Goal: Check status: Check status

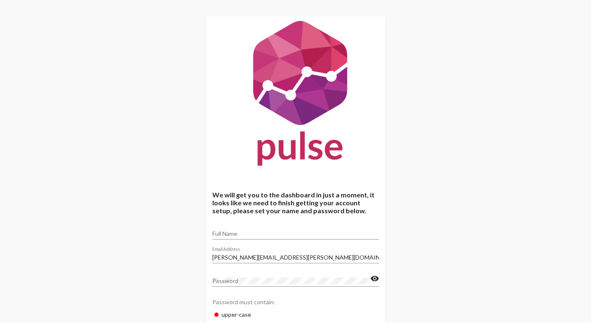
click at [267, 229] on div "Full Name" at bounding box center [295, 231] width 167 height 16
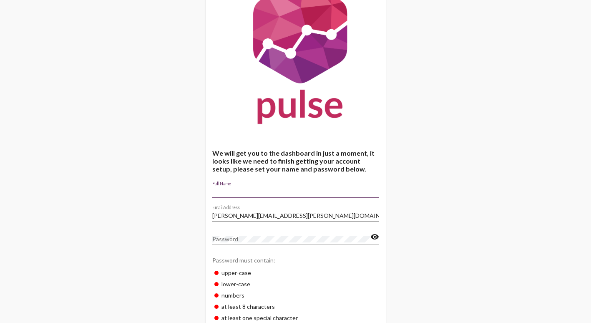
scroll to position [87, 0]
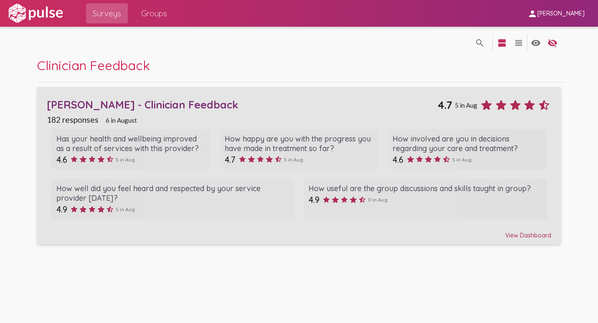
click at [253, 235] on div "View Dashboard" at bounding box center [299, 231] width 504 height 15
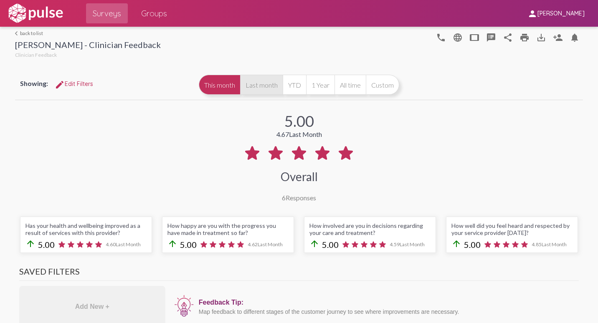
click at [249, 88] on button "Last month" at bounding box center [261, 85] width 43 height 20
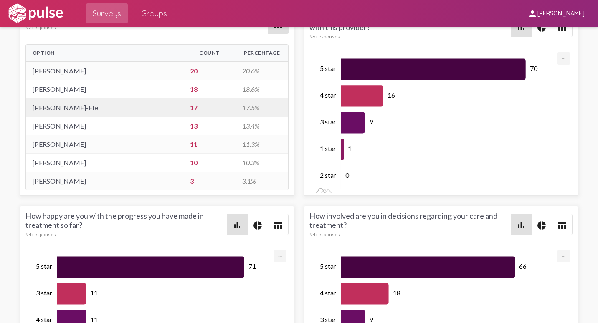
scroll to position [1878, 0]
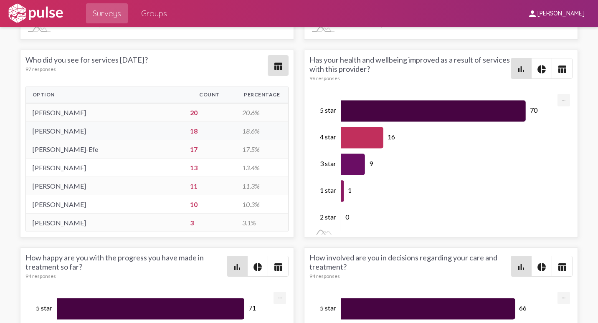
click at [188, 131] on td "18" at bounding box center [209, 131] width 53 height 18
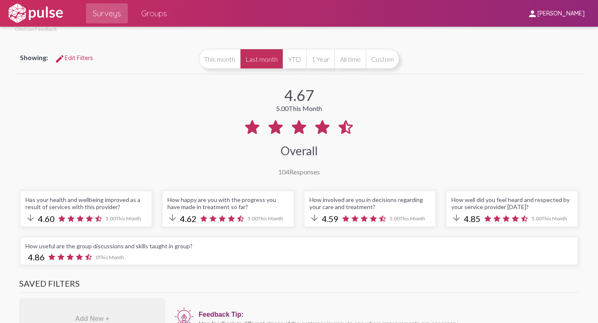
scroll to position [0, 0]
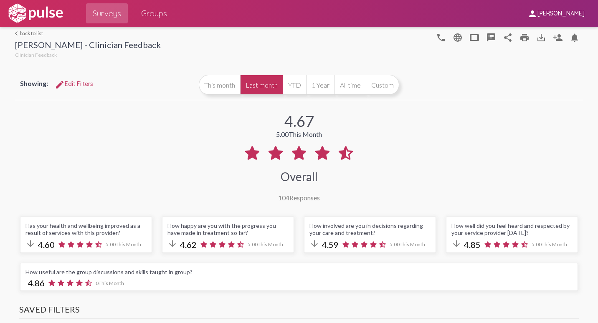
click at [76, 88] on button "edit Edit Filters" at bounding box center [74, 83] width 52 height 15
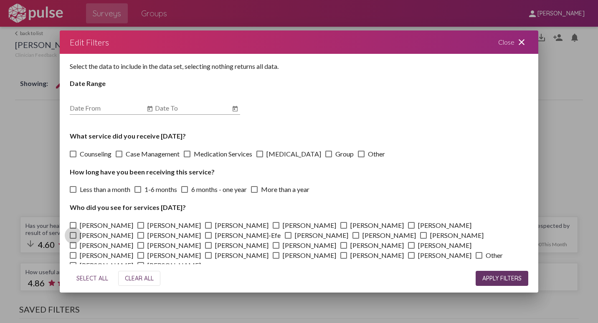
click at [76, 232] on span at bounding box center [73, 235] width 7 height 7
click at [73, 239] on input "[PERSON_NAME]" at bounding box center [73, 239] width 0 height 0
checkbox input "true"
click at [493, 277] on span "APPLY FILTERS" at bounding box center [501, 279] width 39 height 8
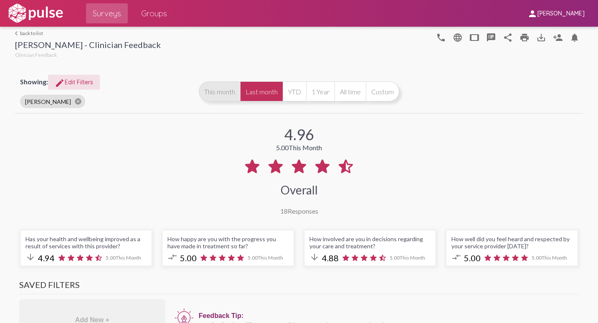
click at [229, 93] on button "This month" at bounding box center [219, 91] width 41 height 20
